Goal: Information Seeking & Learning: Learn about a topic

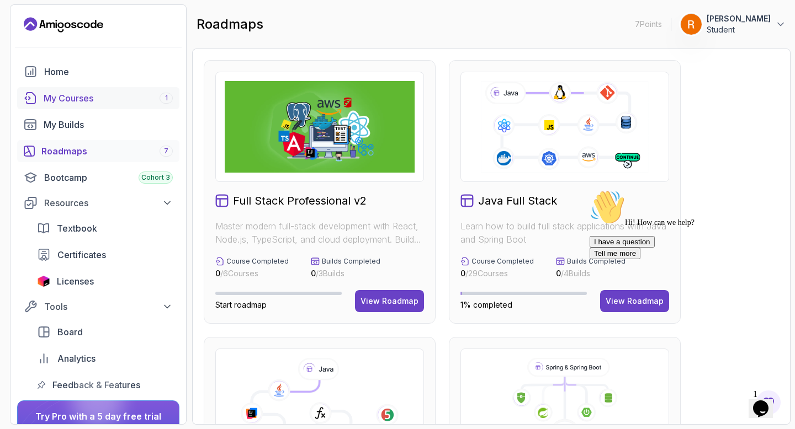
click at [88, 95] on div "My Courses 1" at bounding box center [108, 98] width 129 height 13
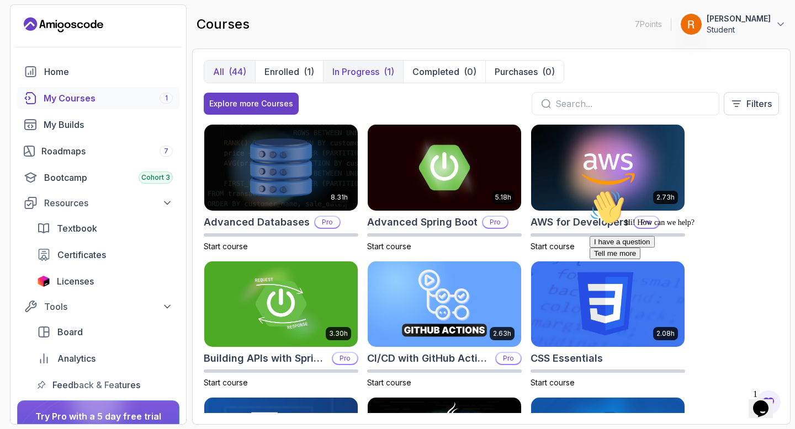
click at [373, 75] on p "In Progress" at bounding box center [355, 71] width 47 height 13
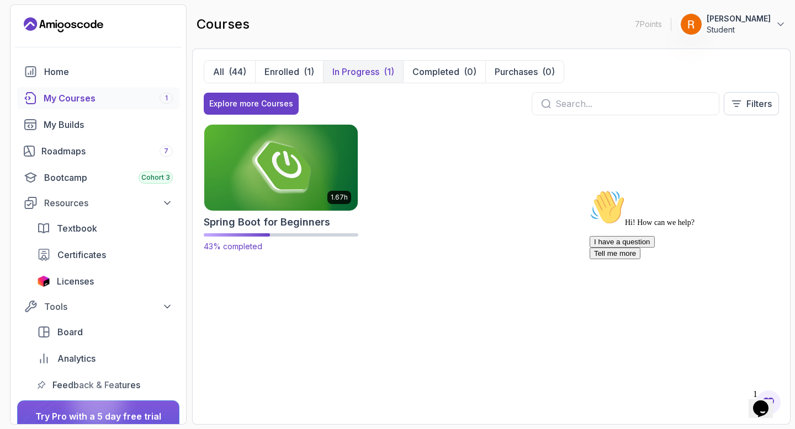
click at [301, 177] on img at bounding box center [280, 167] width 161 height 90
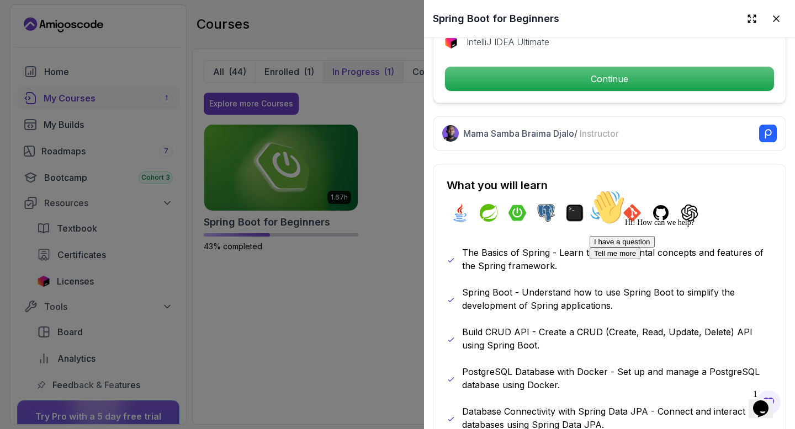
scroll to position [445, 0]
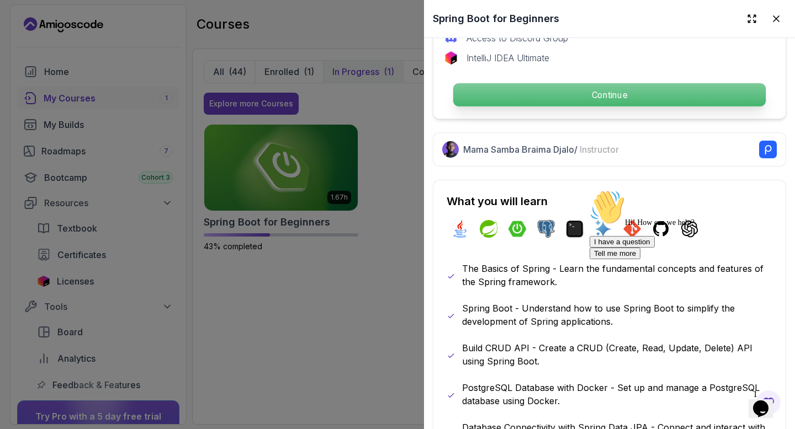
click at [585, 89] on p "Continue" at bounding box center [609, 94] width 312 height 23
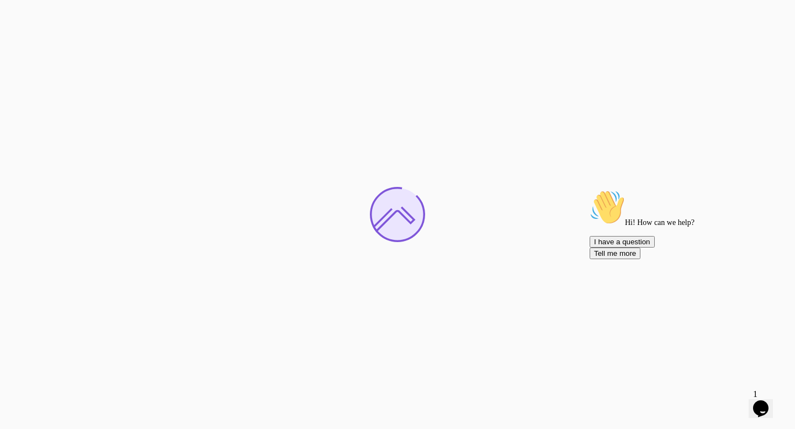
click at [589, 190] on icon "Chat attention grabber" at bounding box center [589, 190] width 0 height 0
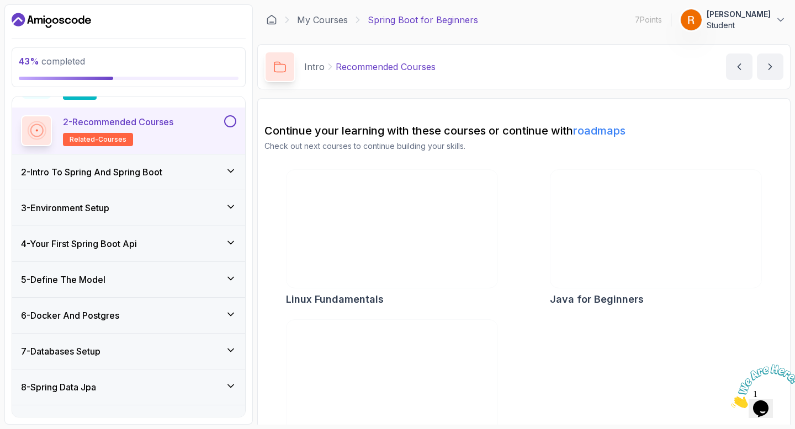
scroll to position [79, 0]
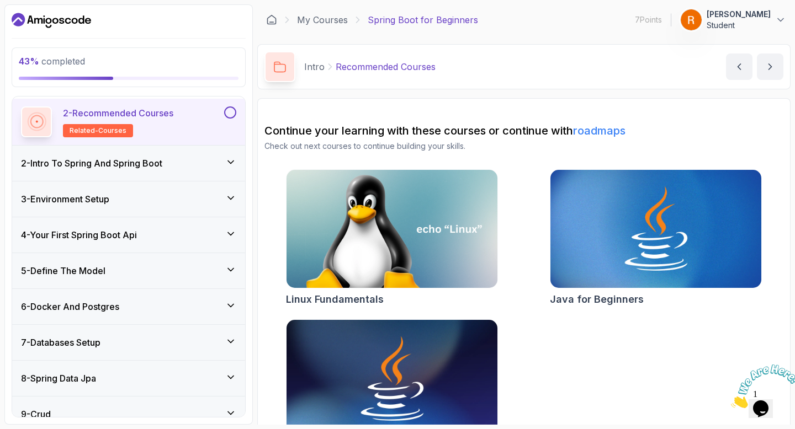
click at [228, 167] on icon at bounding box center [230, 162] width 11 height 11
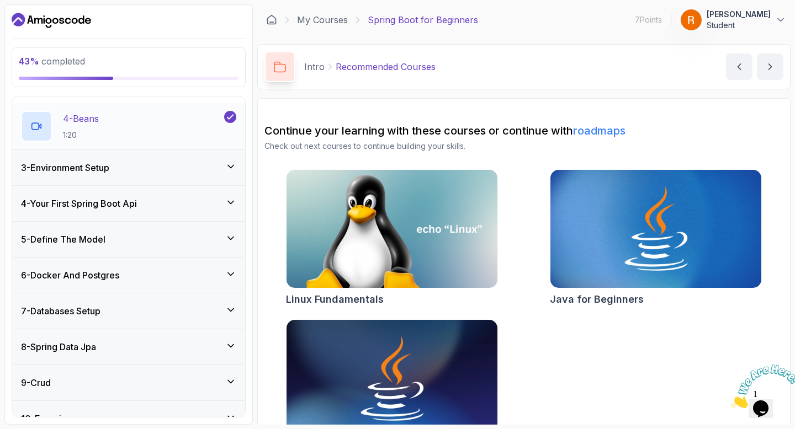
scroll to position [215, 0]
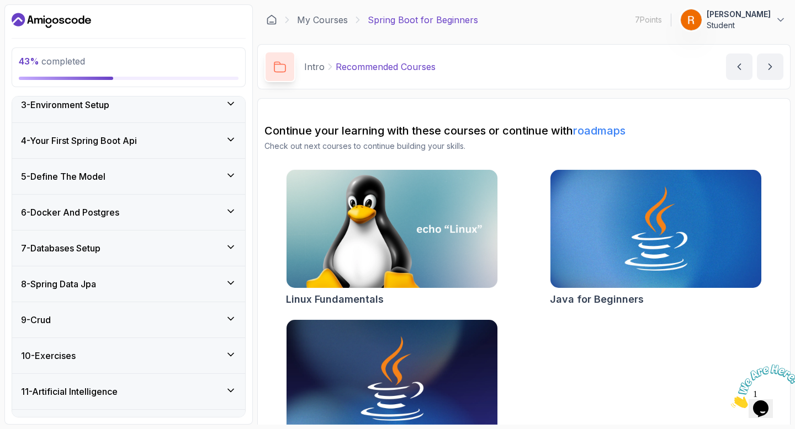
click at [199, 238] on div "7 - Databases Setup" at bounding box center [128, 248] width 233 height 35
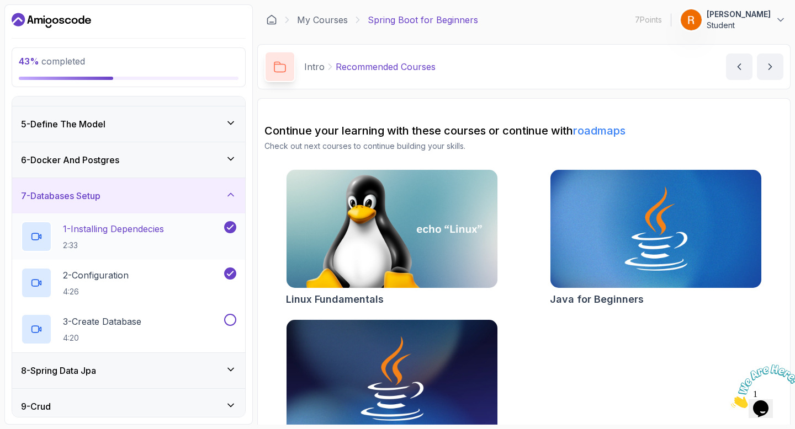
scroll to position [141, 0]
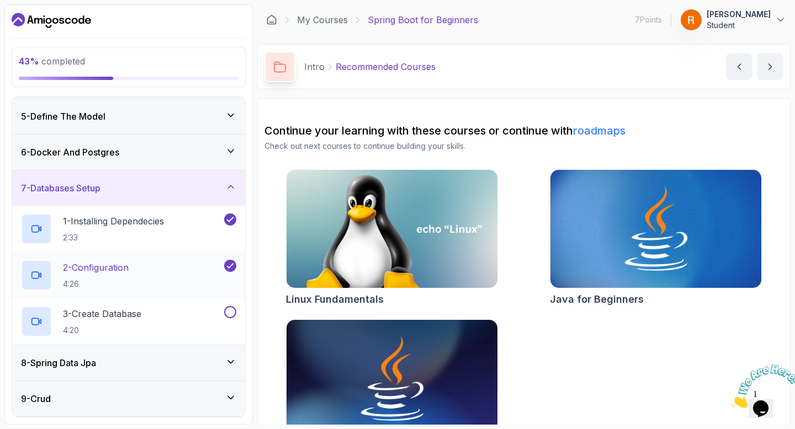
click at [168, 266] on div "2 - Configuration 4:26" at bounding box center [121, 275] width 201 height 31
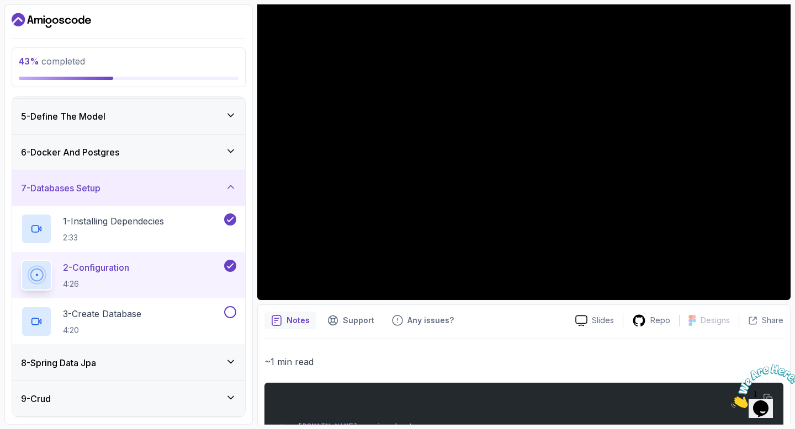
scroll to position [99, 0]
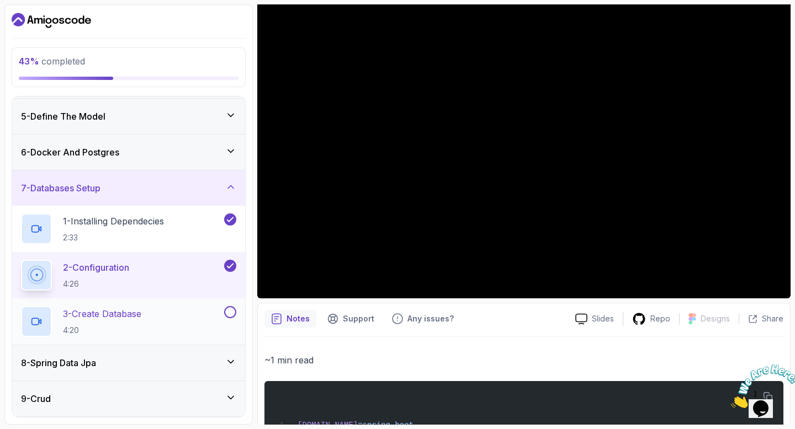
click at [193, 319] on div "3 - Create Database 4:20" at bounding box center [121, 321] width 201 height 31
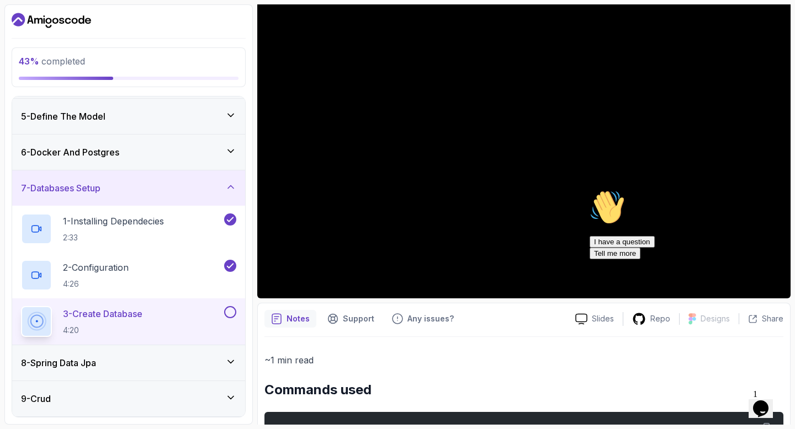
click at [589, 190] on icon "Chat attention grabber" at bounding box center [589, 190] width 0 height 0
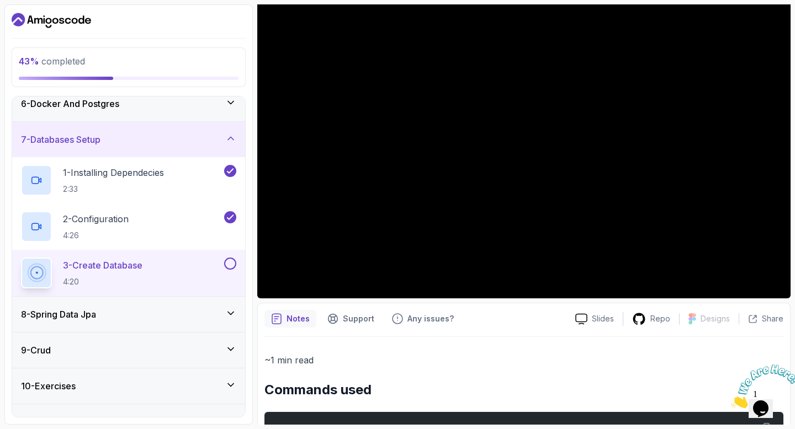
scroll to position [219, 0]
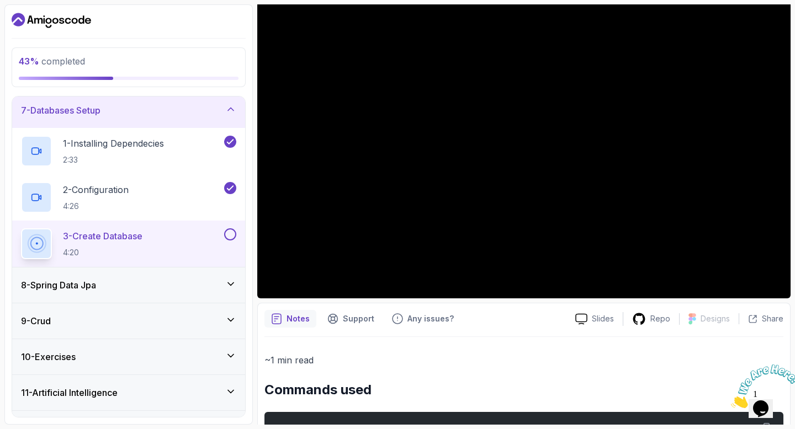
click at [234, 279] on icon at bounding box center [230, 284] width 11 height 11
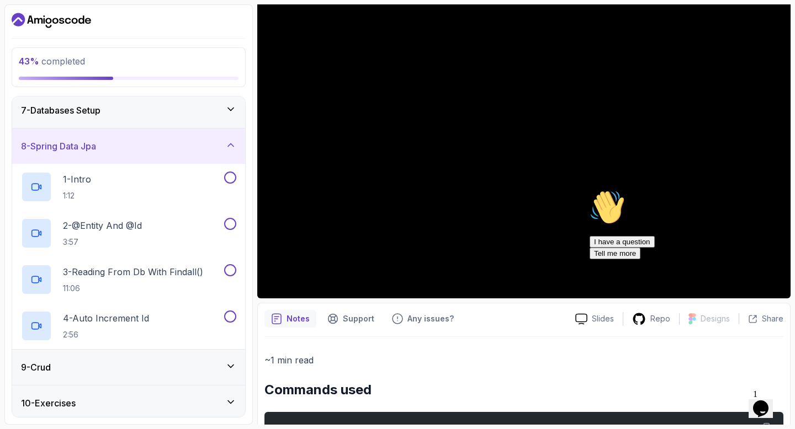
click at [231, 146] on icon at bounding box center [230, 145] width 11 height 11
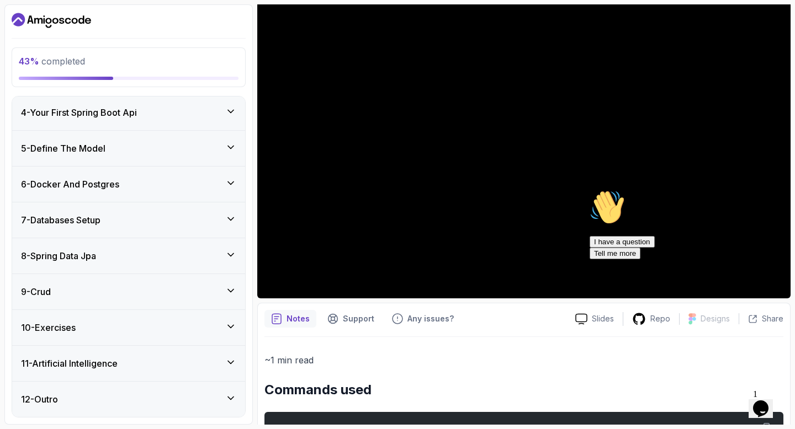
scroll to position [109, 0]
click at [226, 256] on icon at bounding box center [230, 255] width 11 height 11
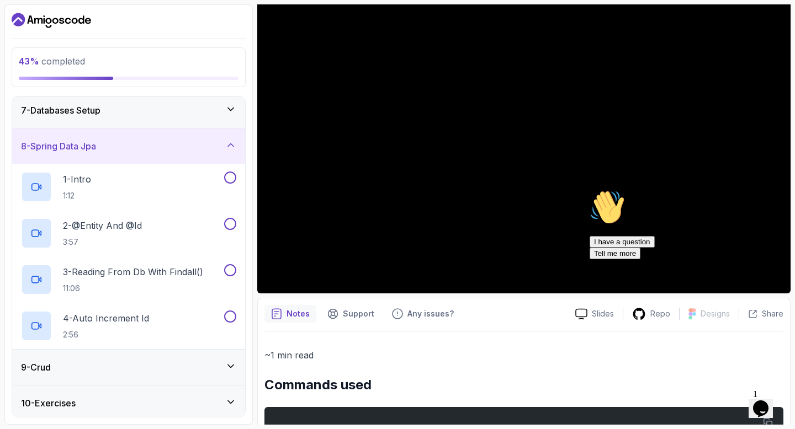
scroll to position [98, 0]
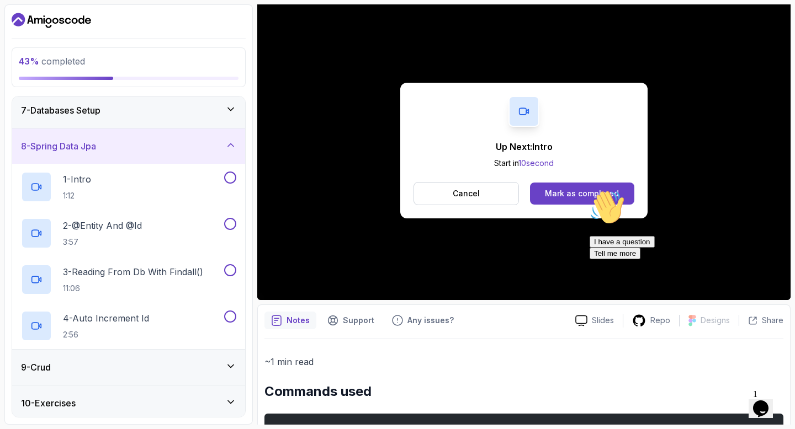
click at [589, 190] on icon "Chat attention grabber" at bounding box center [589, 190] width 0 height 0
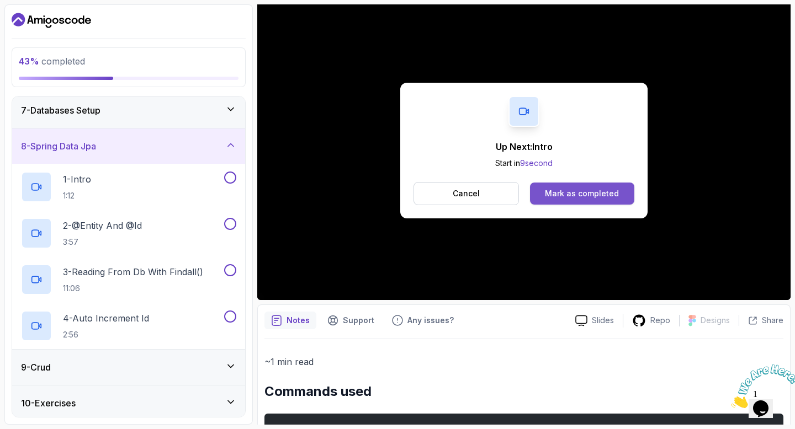
click at [581, 189] on div "Mark as completed" at bounding box center [582, 193] width 74 height 11
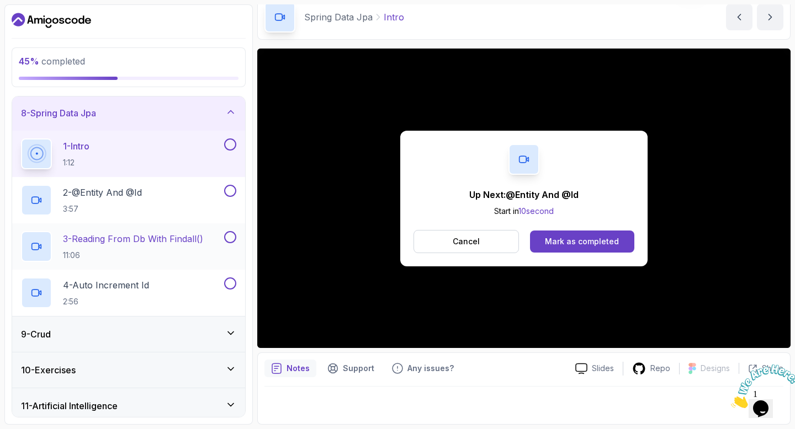
scroll to position [255, 0]
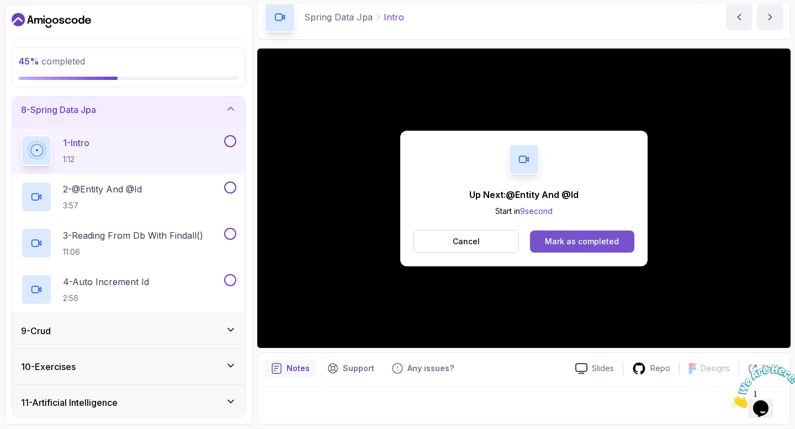
click at [571, 249] on button "Mark as completed" at bounding box center [582, 242] width 104 height 22
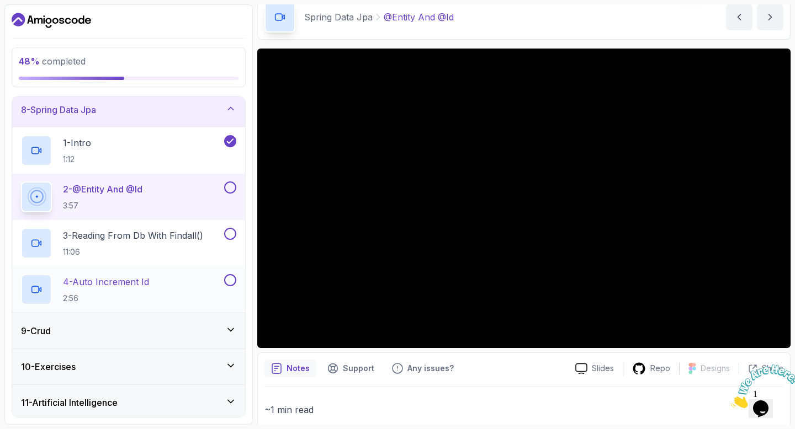
scroll to position [294, 0]
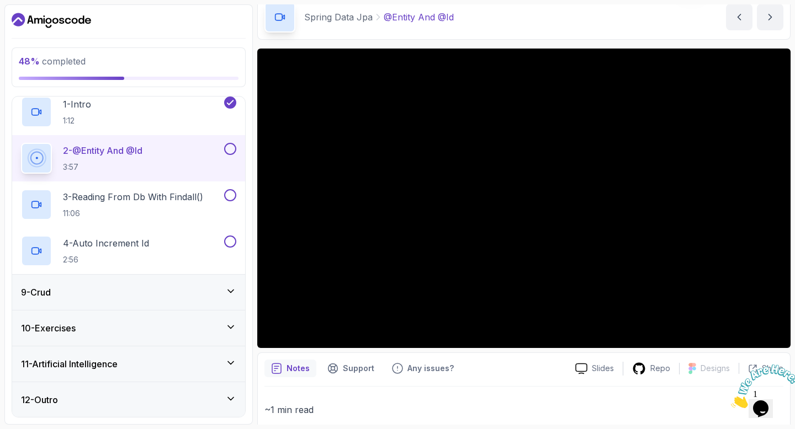
click at [205, 293] on div "9 - Crud" at bounding box center [128, 292] width 215 height 13
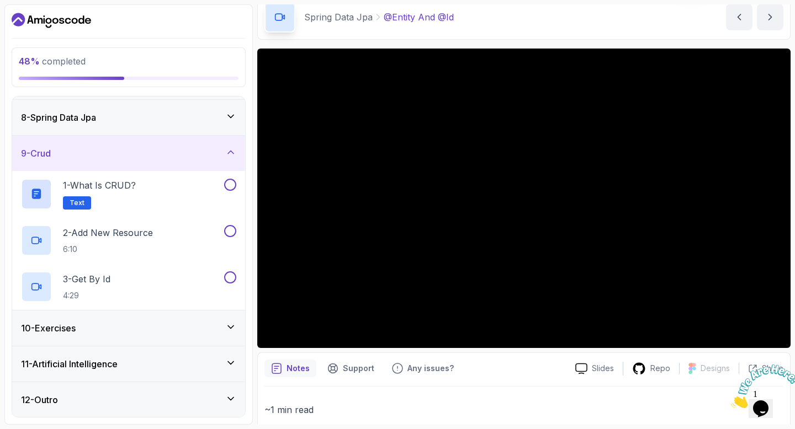
click at [215, 327] on div "10 - Exercises" at bounding box center [128, 328] width 215 height 13
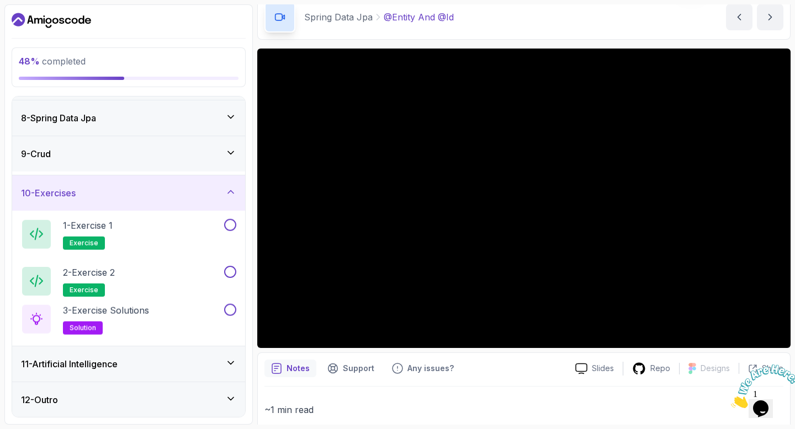
scroll to position [248, 0]
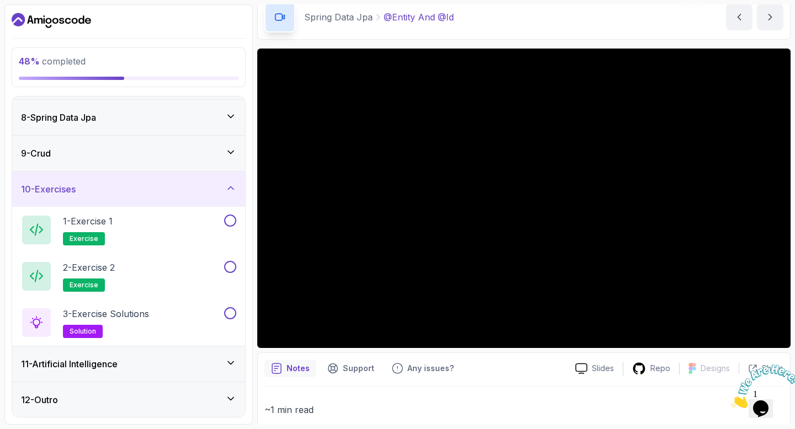
click at [236, 365] on div "11 - Artificial Intelligence" at bounding box center [128, 363] width 233 height 35
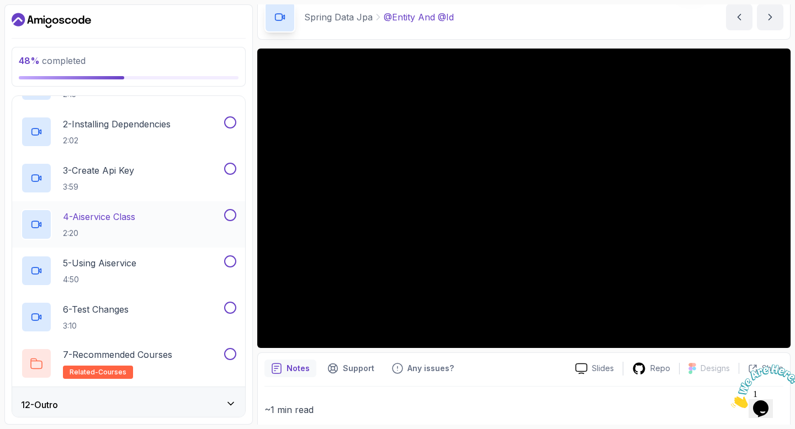
scroll to position [433, 0]
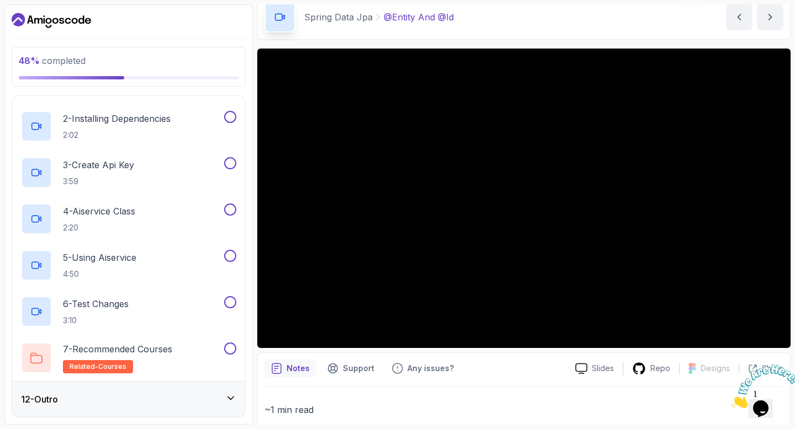
click at [221, 390] on div "12 - Outro" at bounding box center [128, 399] width 233 height 35
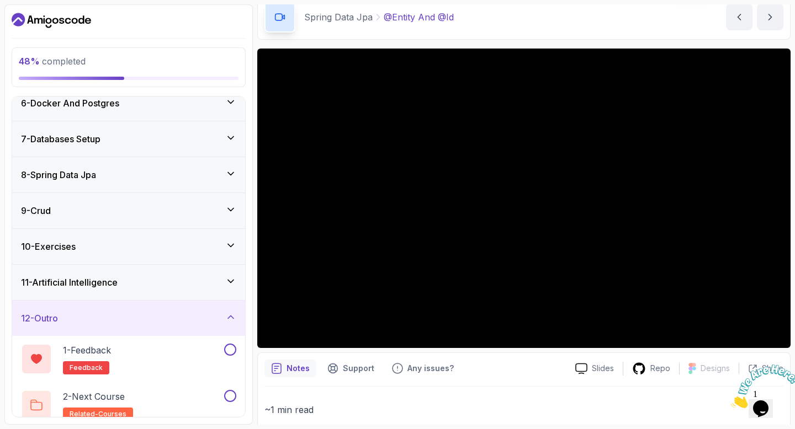
scroll to position [201, 0]
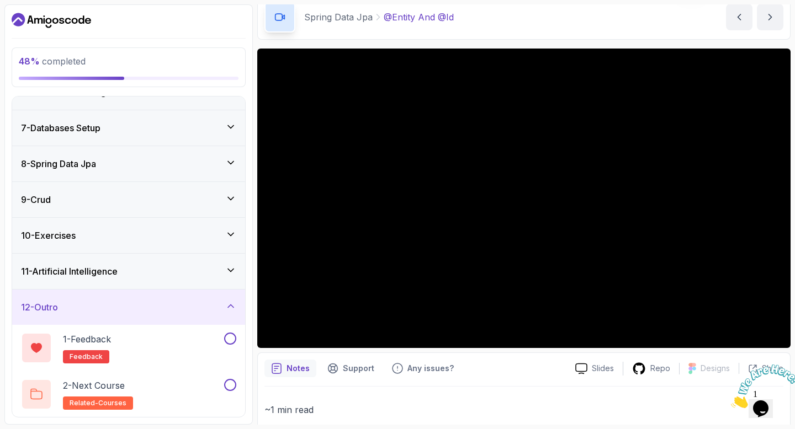
click at [232, 299] on div "12 - Outro" at bounding box center [128, 307] width 233 height 35
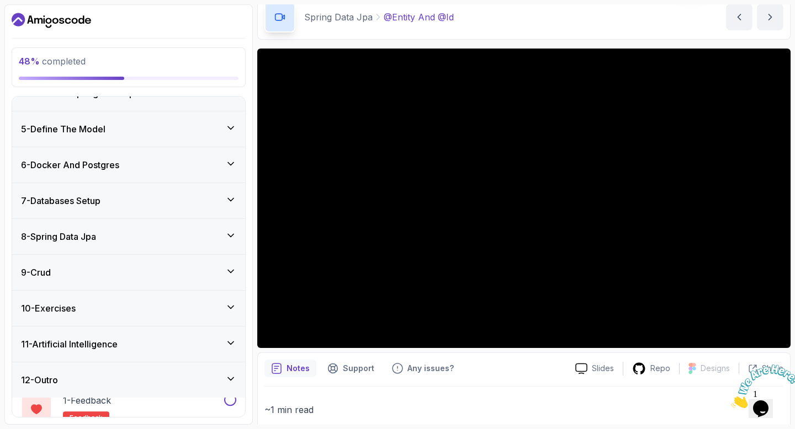
scroll to position [109, 0]
